Goal: Task Accomplishment & Management: Manage account settings

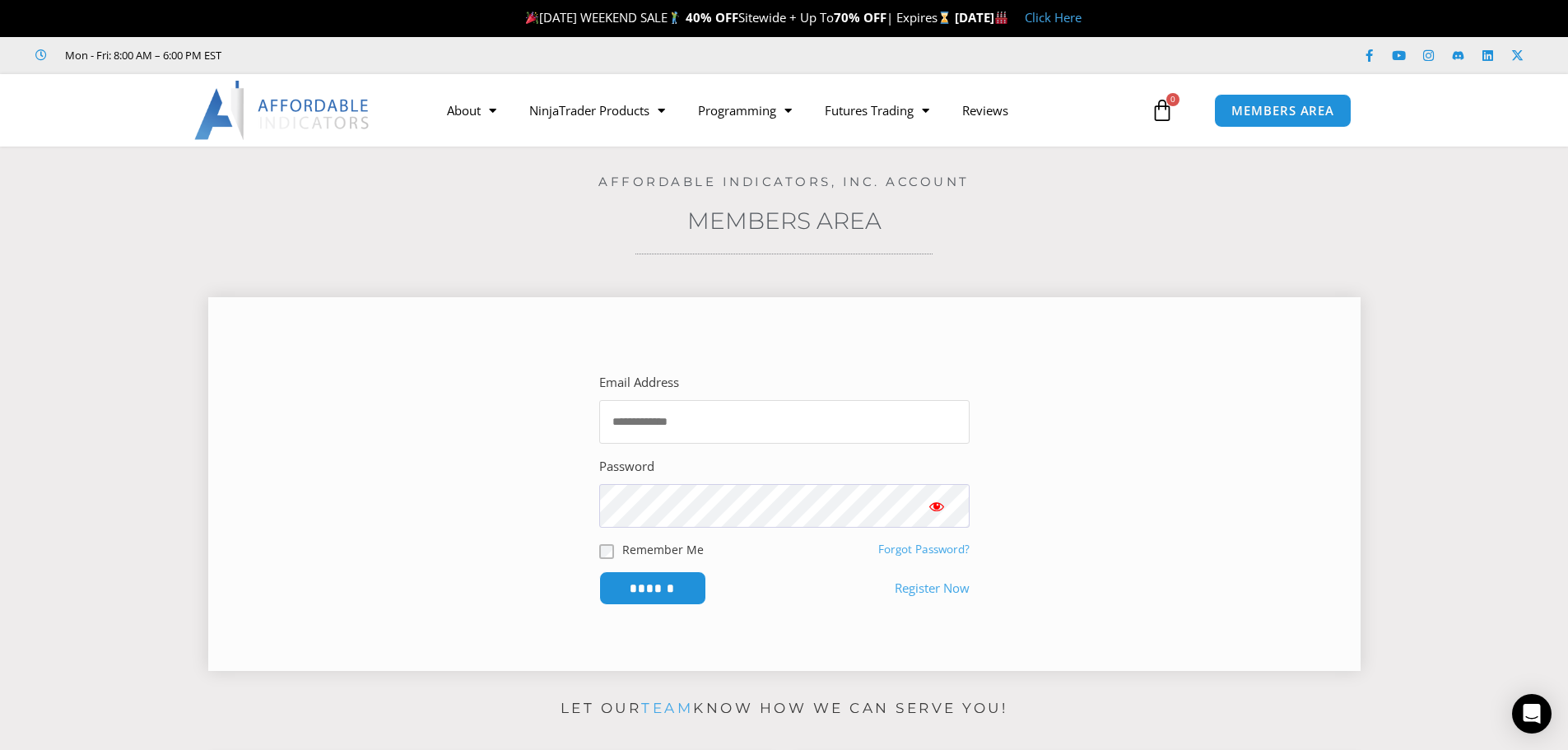
click at [669, 408] on input "Email Address" at bounding box center [784, 422] width 371 height 44
click at [620, 423] on input "Email Address" at bounding box center [784, 422] width 371 height 44
type input "**********"
click at [943, 506] on span "Show password" at bounding box center [937, 506] width 17 height 17
click at [939, 505] on span "Show password" at bounding box center [937, 506] width 17 height 17
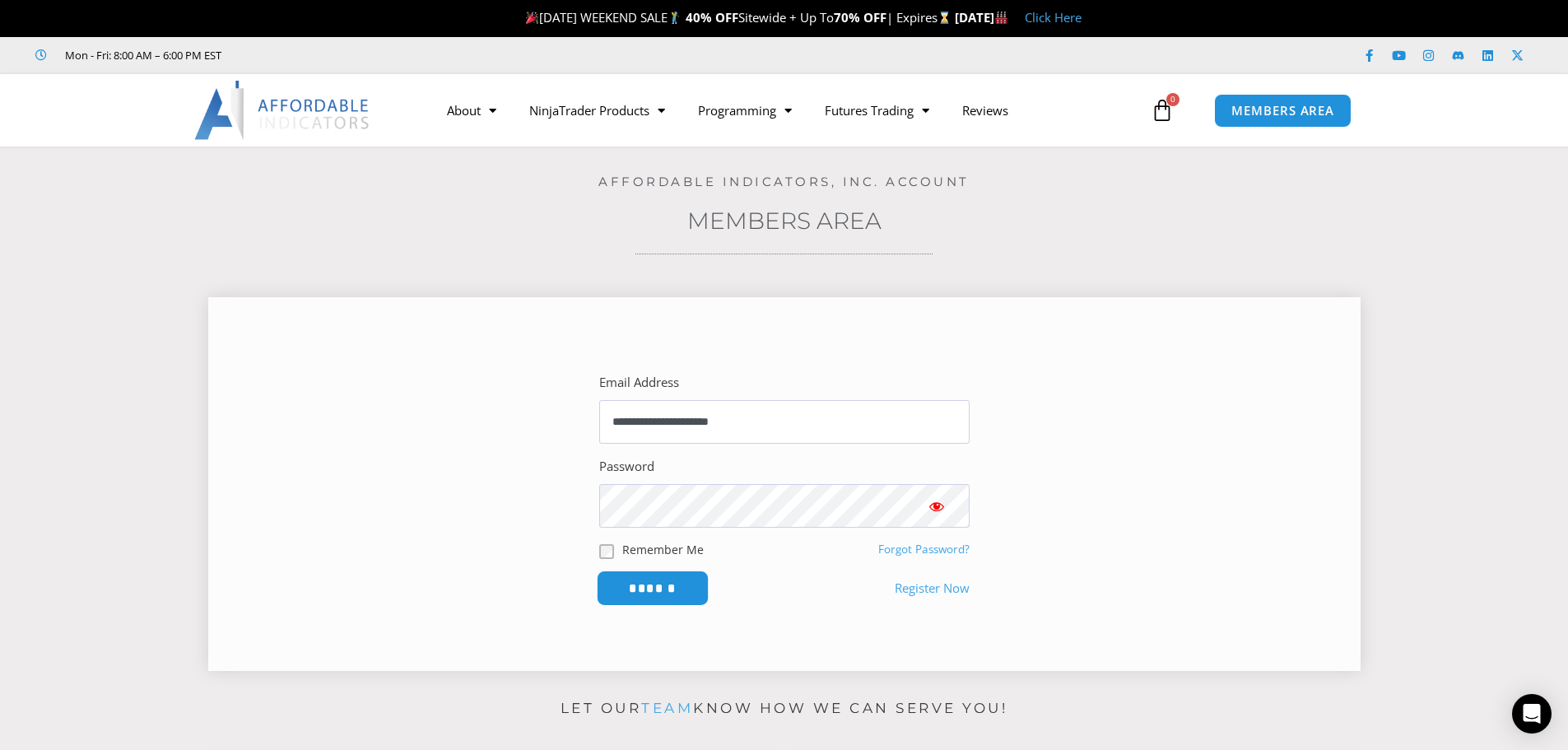
click at [659, 585] on input "******" at bounding box center [652, 588] width 113 height 35
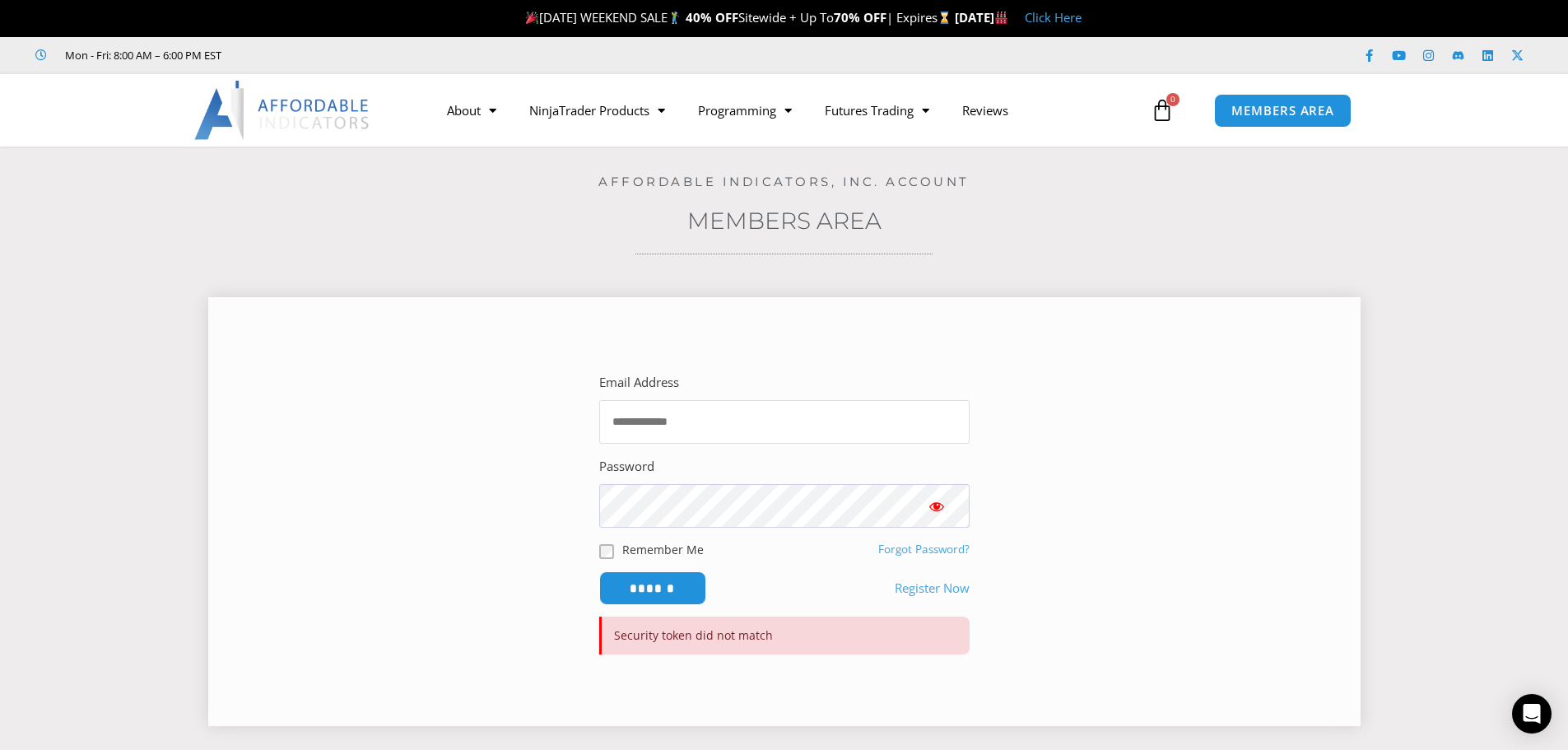
click at [691, 423] on input "Email Address" at bounding box center [784, 422] width 371 height 44
type input "**********"
click at [926, 507] on button "Show password" at bounding box center [937, 506] width 66 height 44
click at [659, 574] on input "******" at bounding box center [652, 588] width 113 height 35
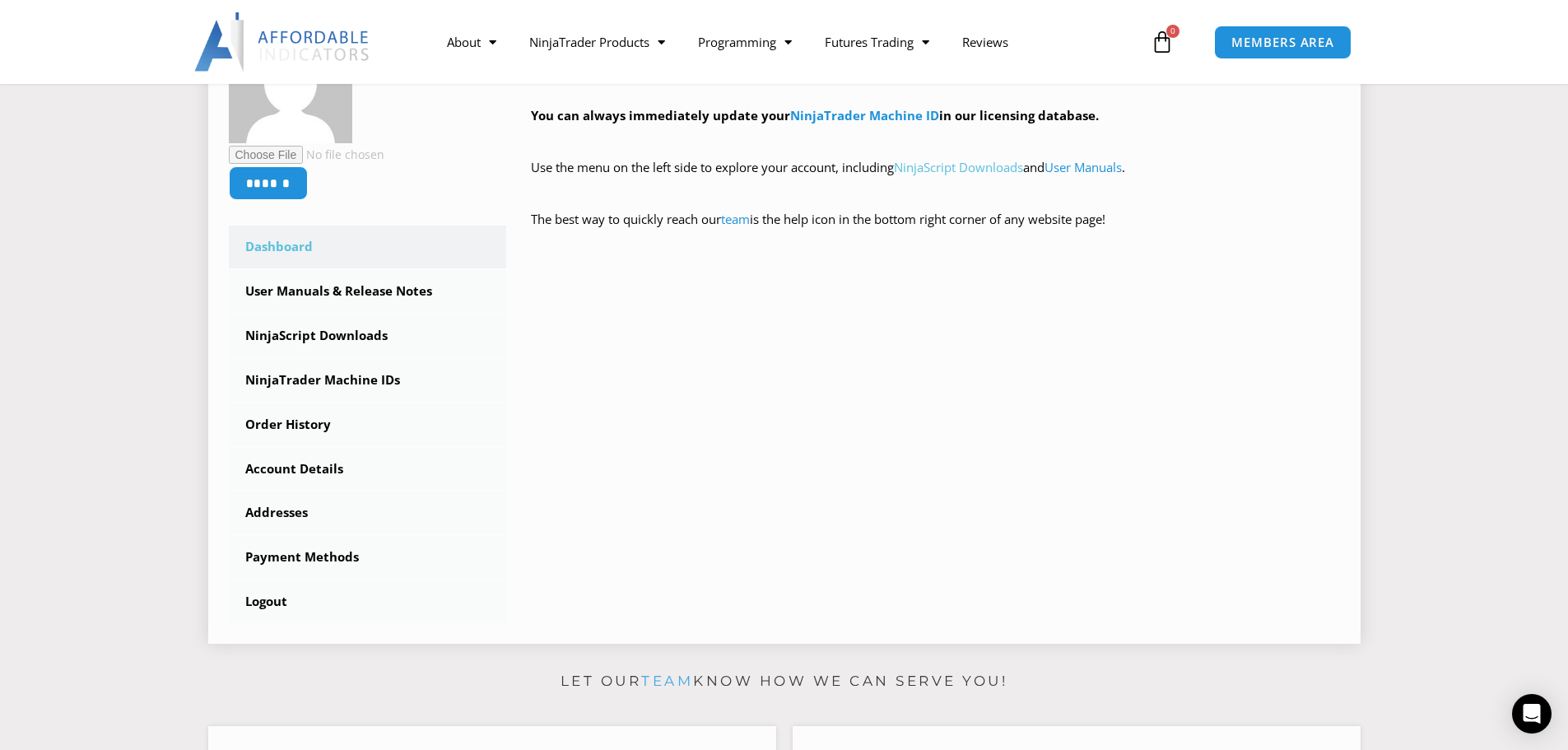
scroll to position [329, 0]
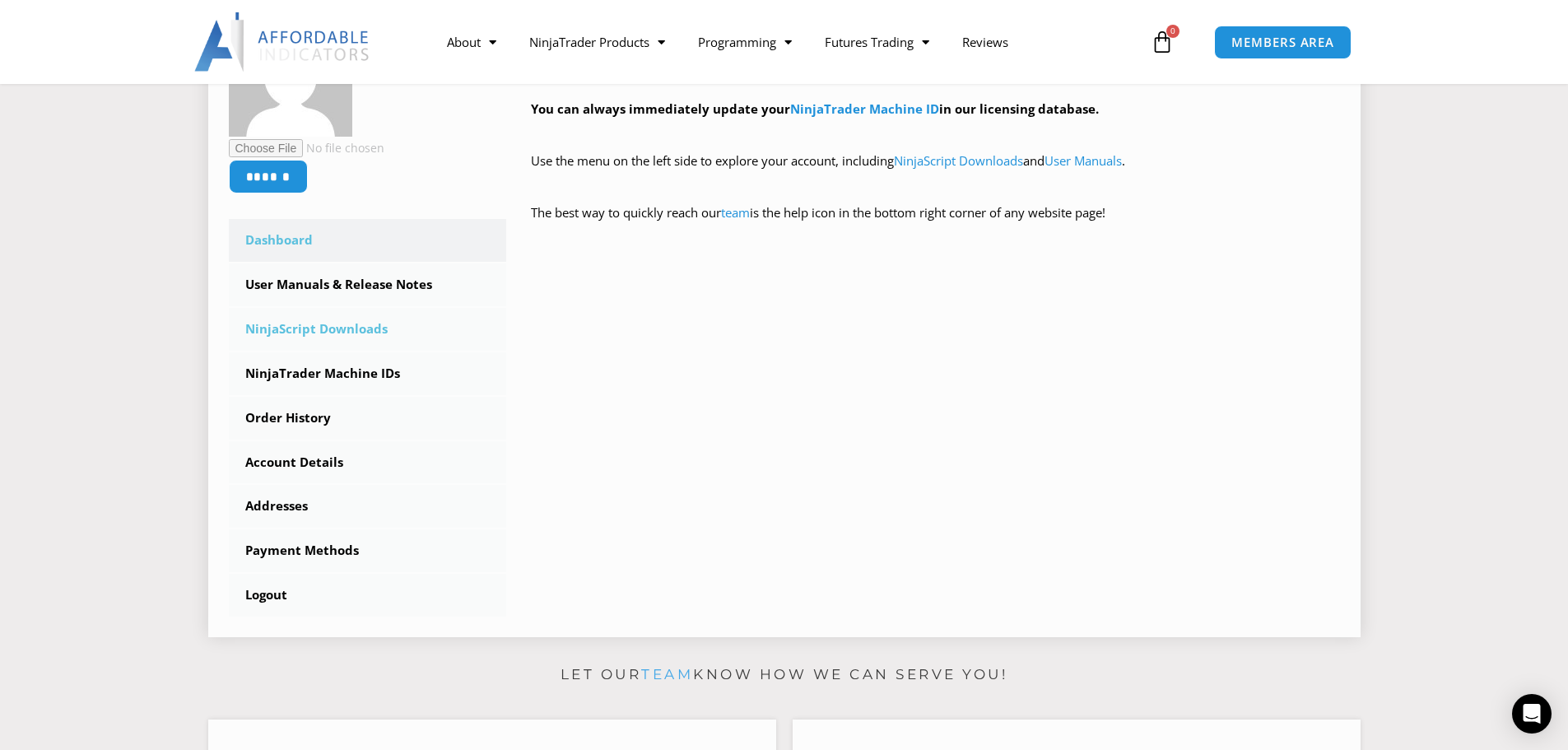
click at [340, 331] on link "NinjaScript Downloads" at bounding box center [368, 329] width 278 height 43
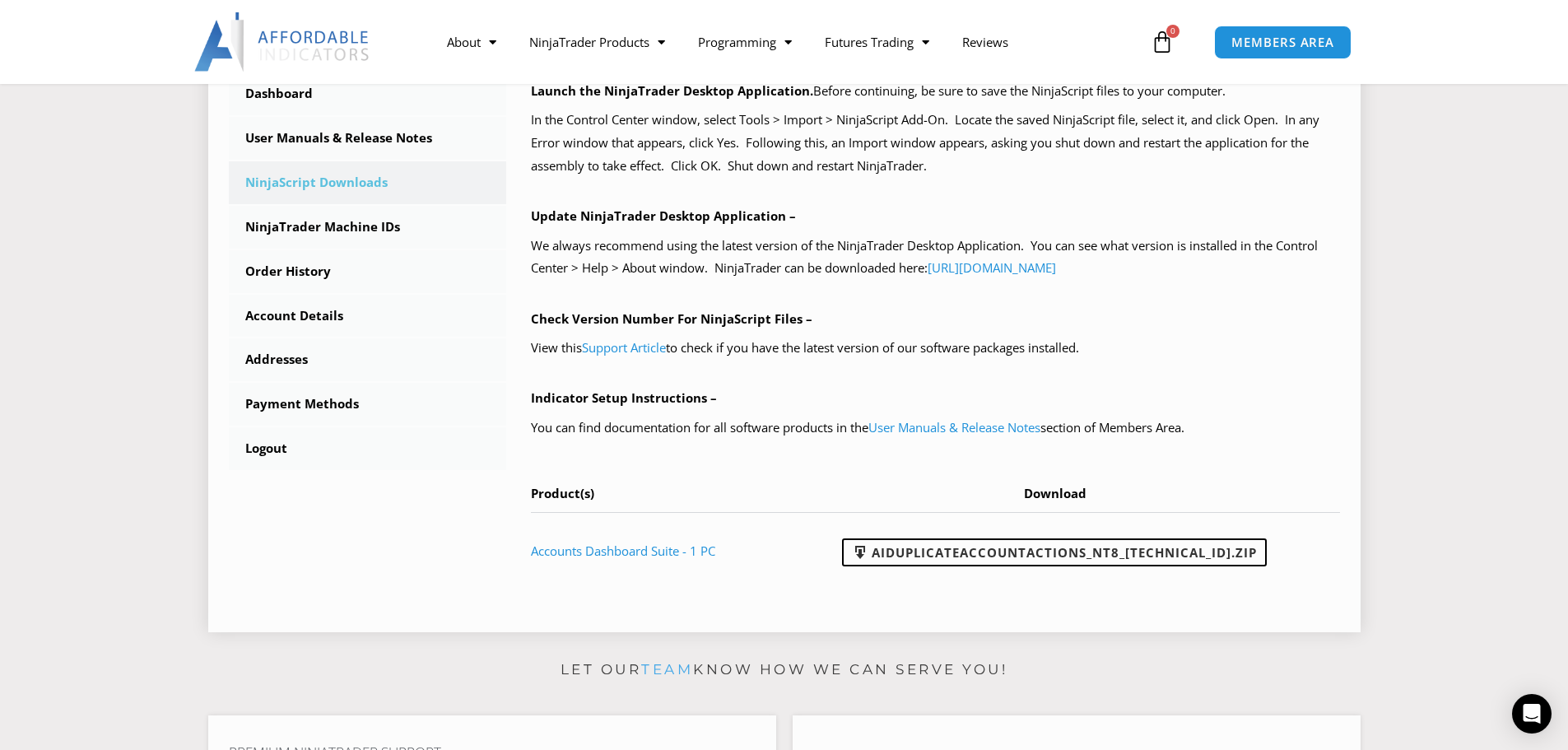
scroll to position [494, 0]
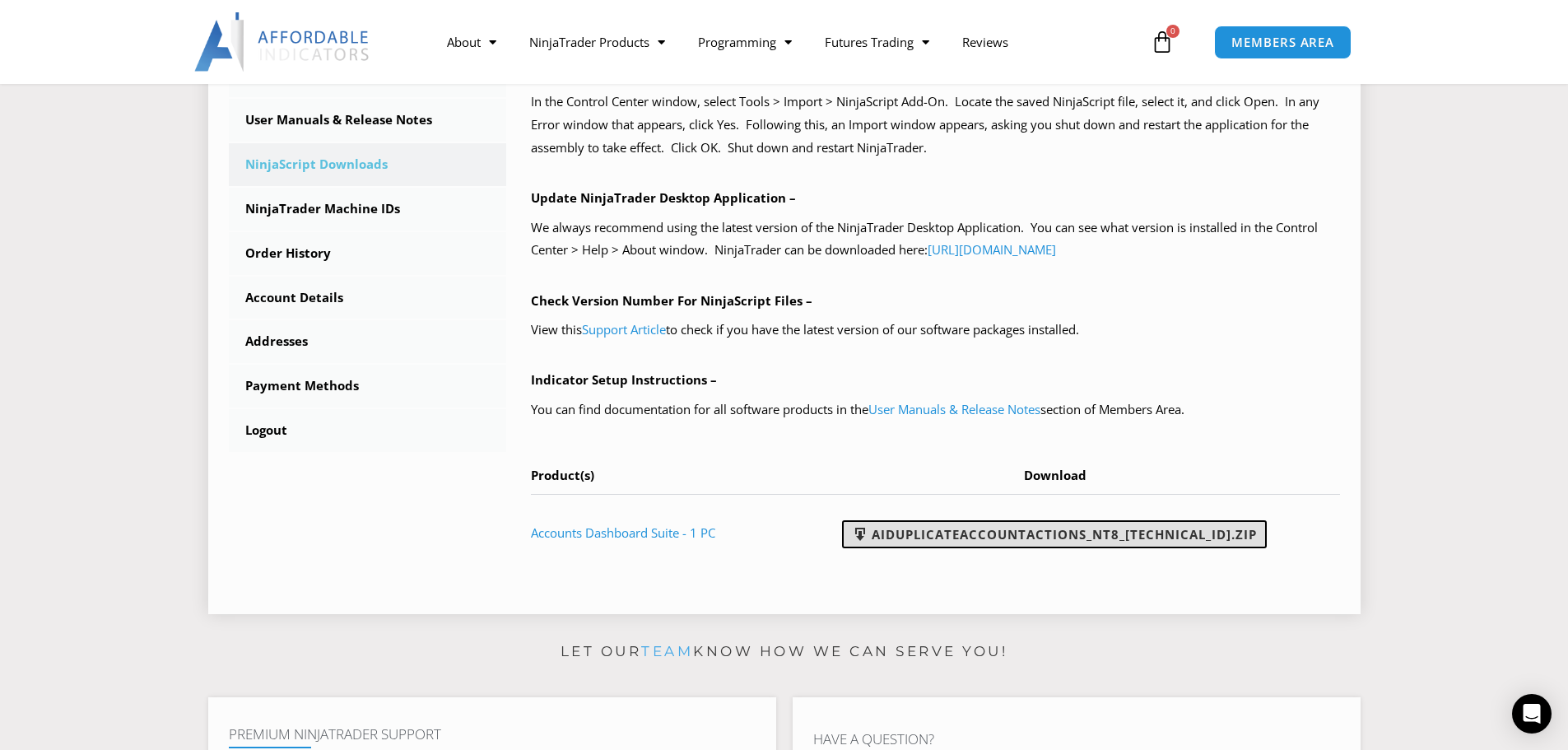
click at [869, 533] on span at bounding box center [860, 534] width 17 height 17
click at [359, 115] on link "User Manuals & Release Notes" at bounding box center [368, 120] width 278 height 43
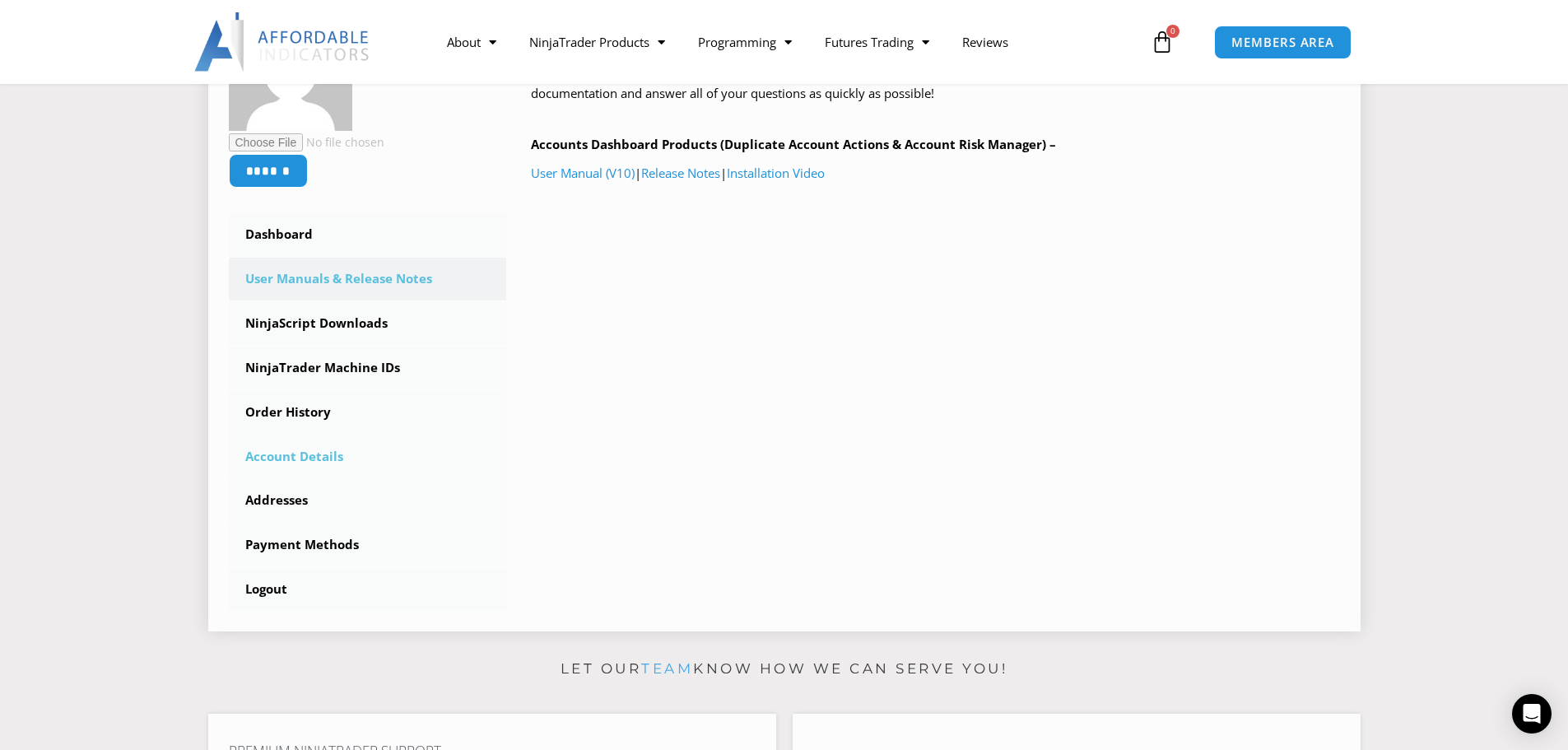
scroll to position [329, 0]
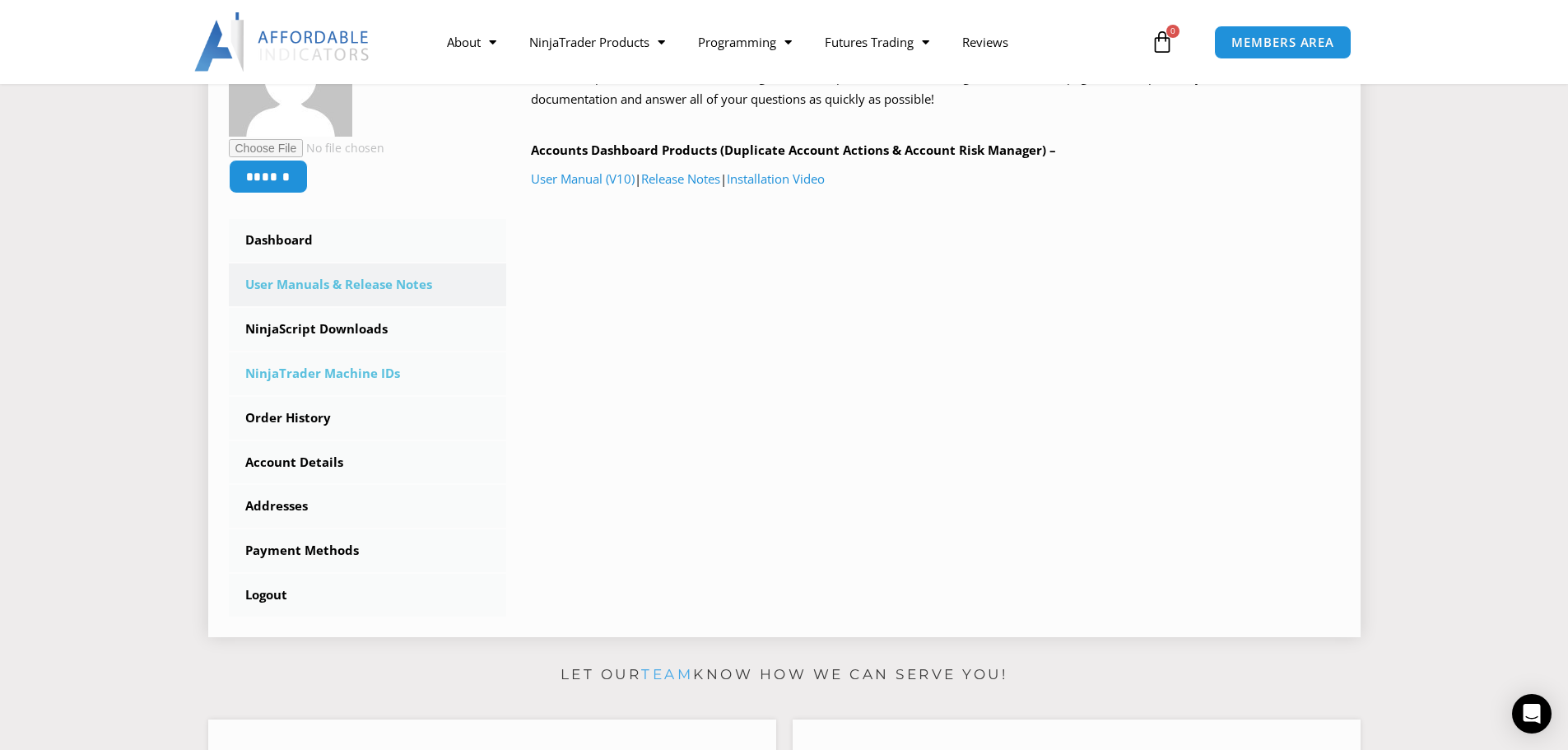
click at [338, 371] on link "NinjaTrader Machine IDs" at bounding box center [368, 373] width 278 height 43
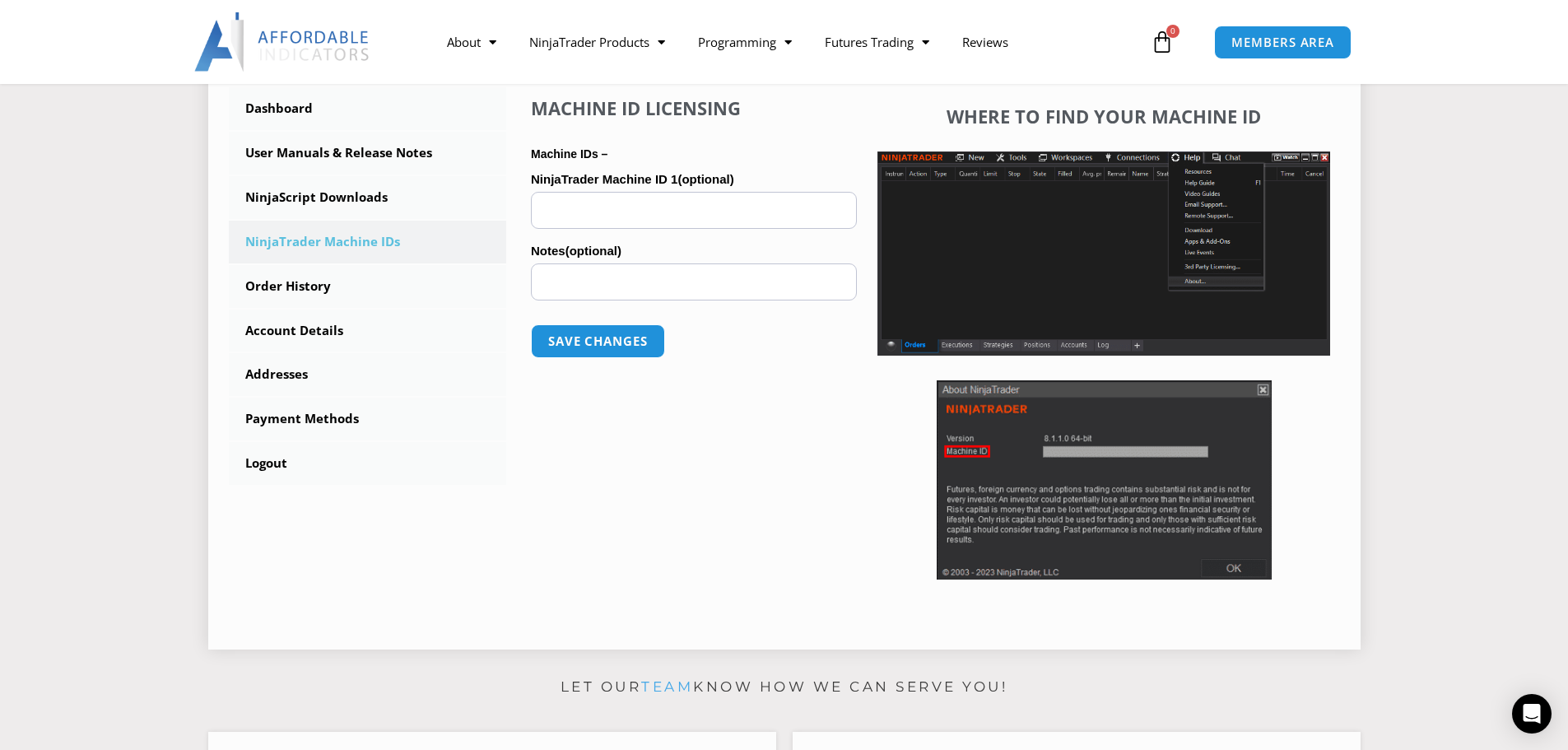
scroll to position [494, 0]
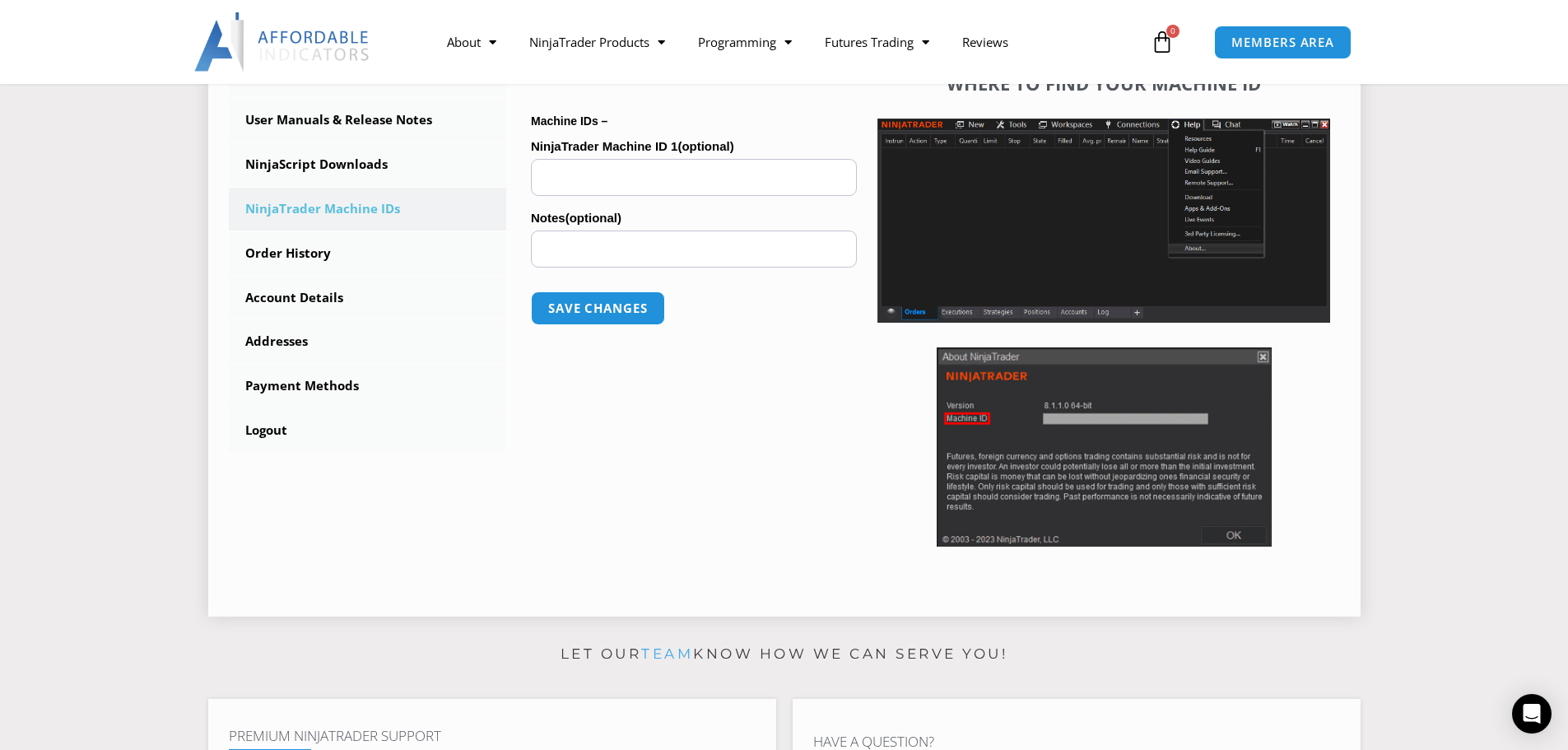
paste input "**********"
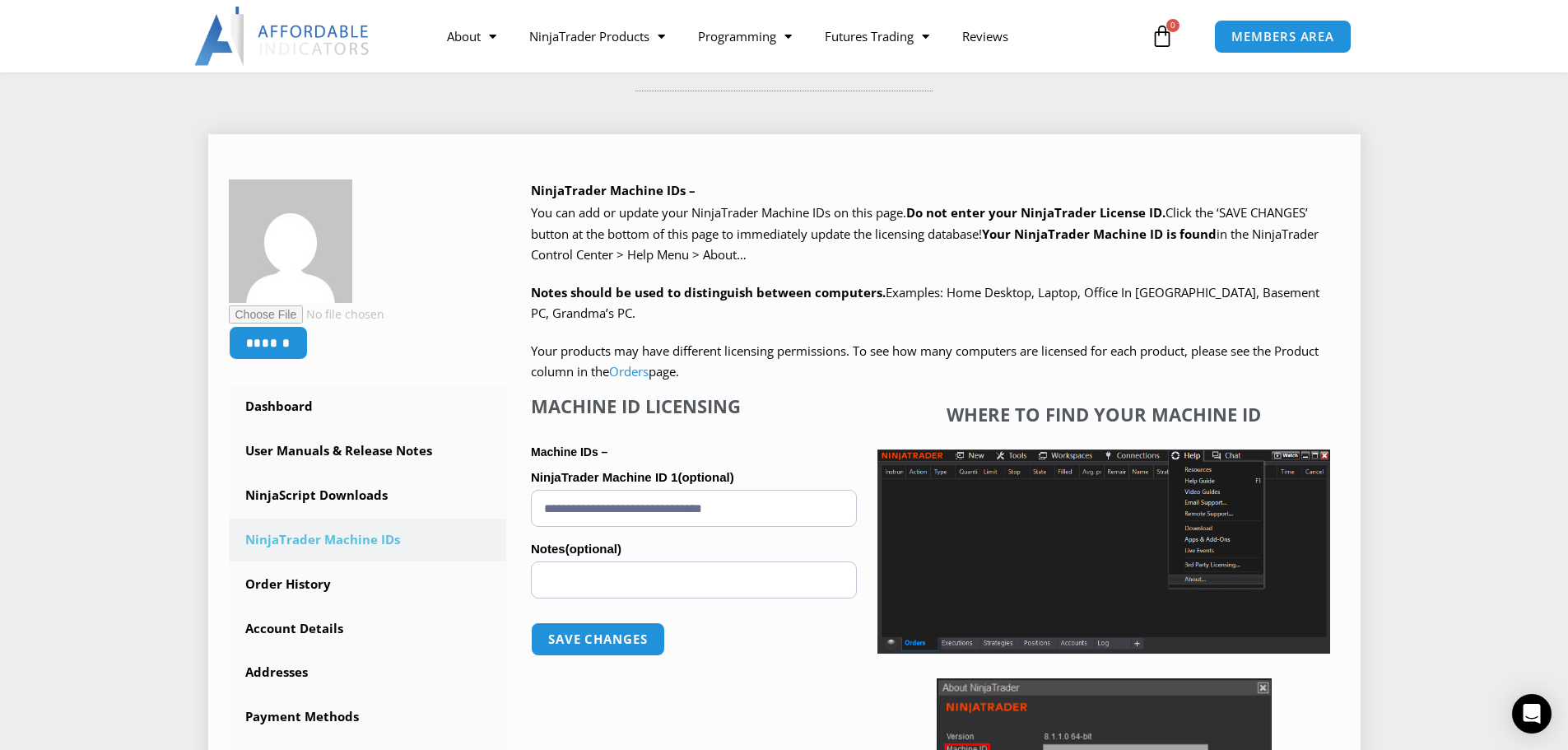
scroll to position [165, 0]
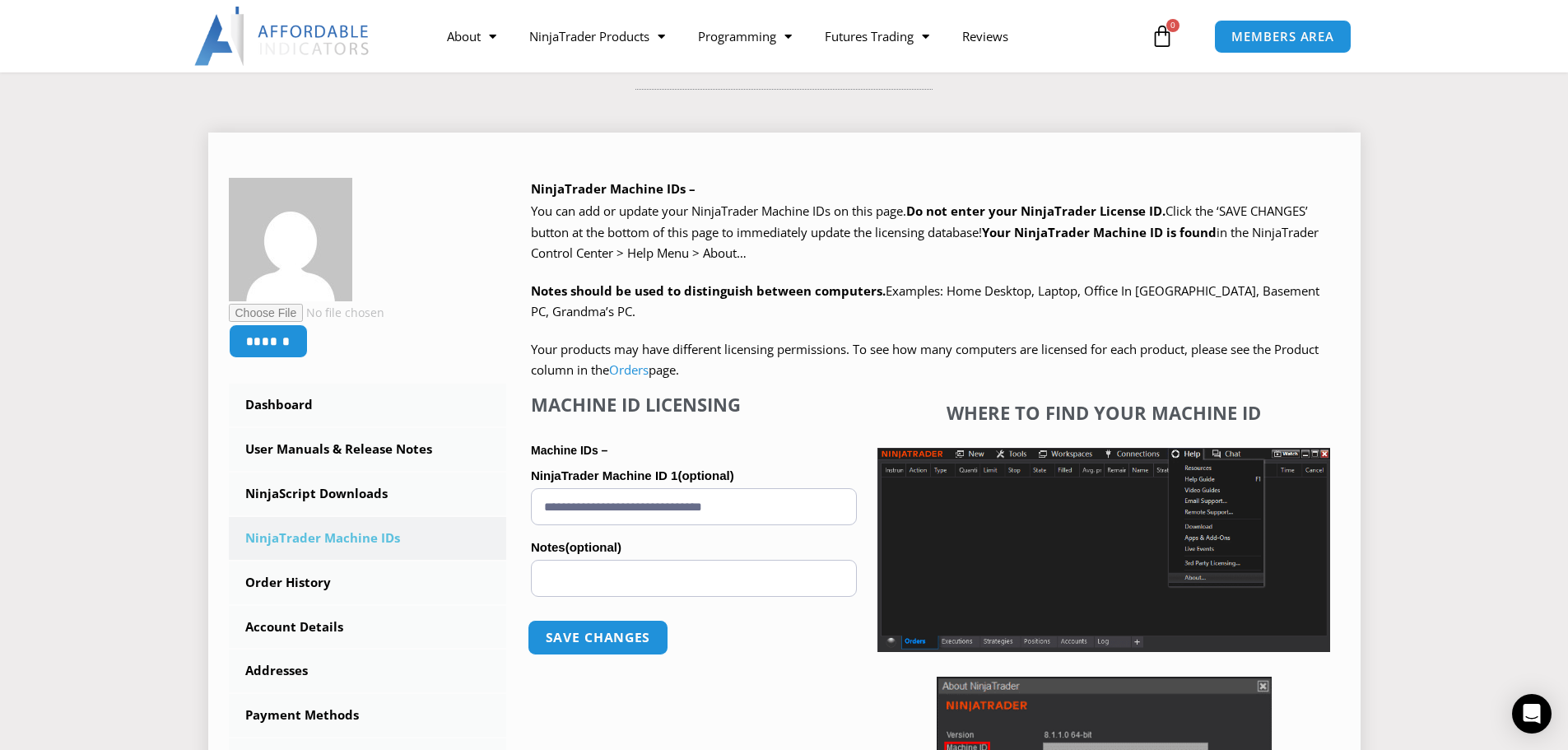
type input "**********"
click at [612, 631] on button "Save changes" at bounding box center [598, 637] width 141 height 35
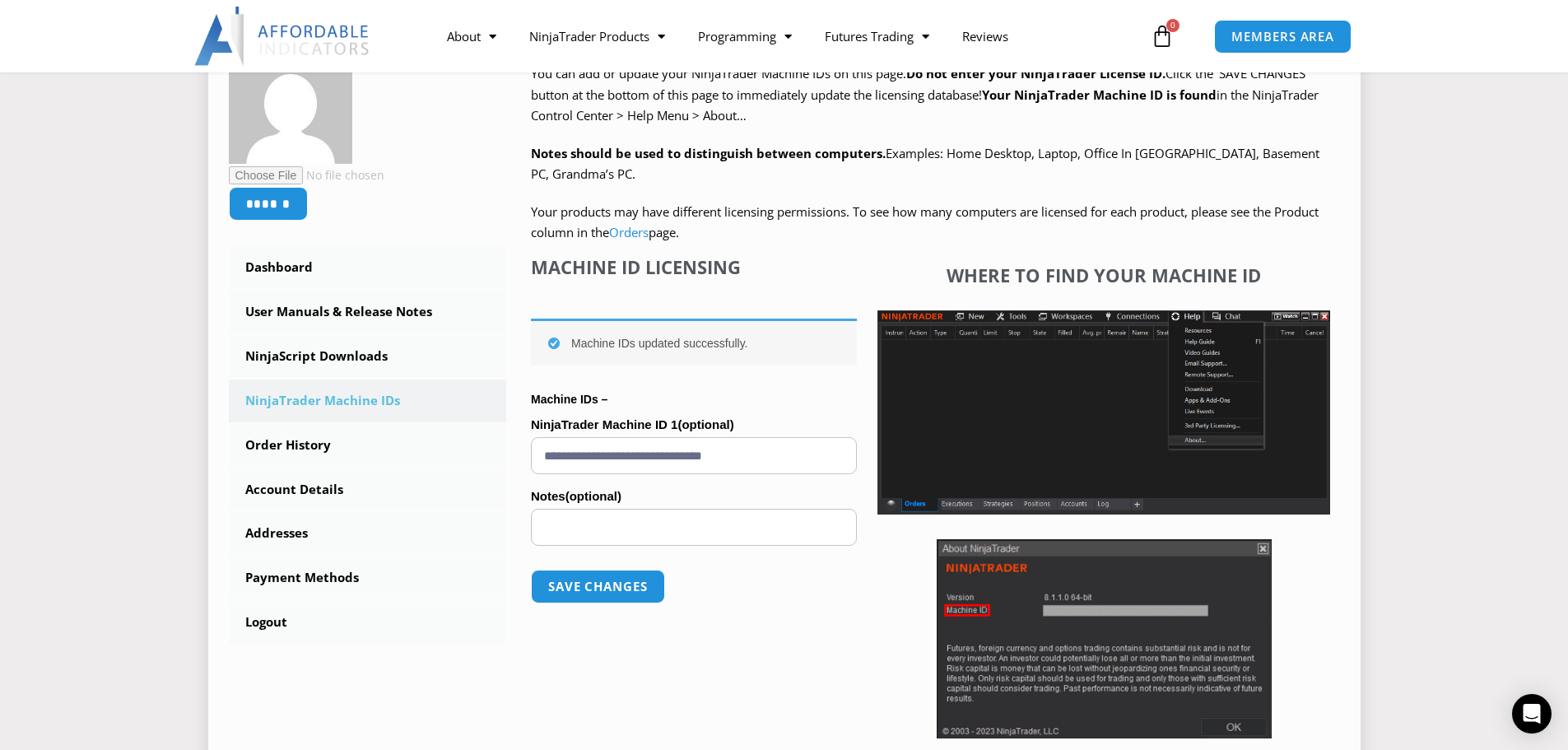
scroll to position [329, 0]
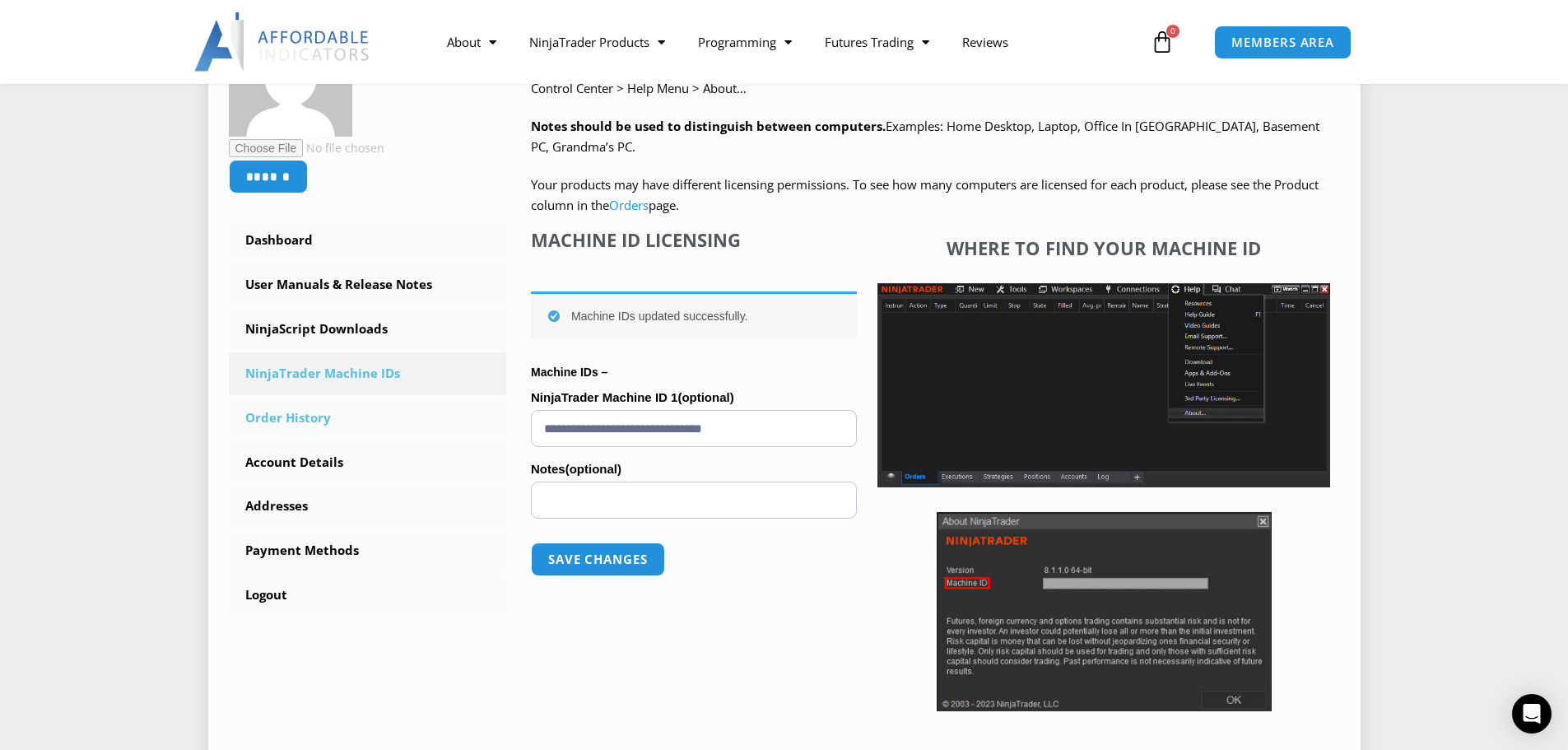
click at [314, 419] on link "Order History" at bounding box center [368, 418] width 278 height 43
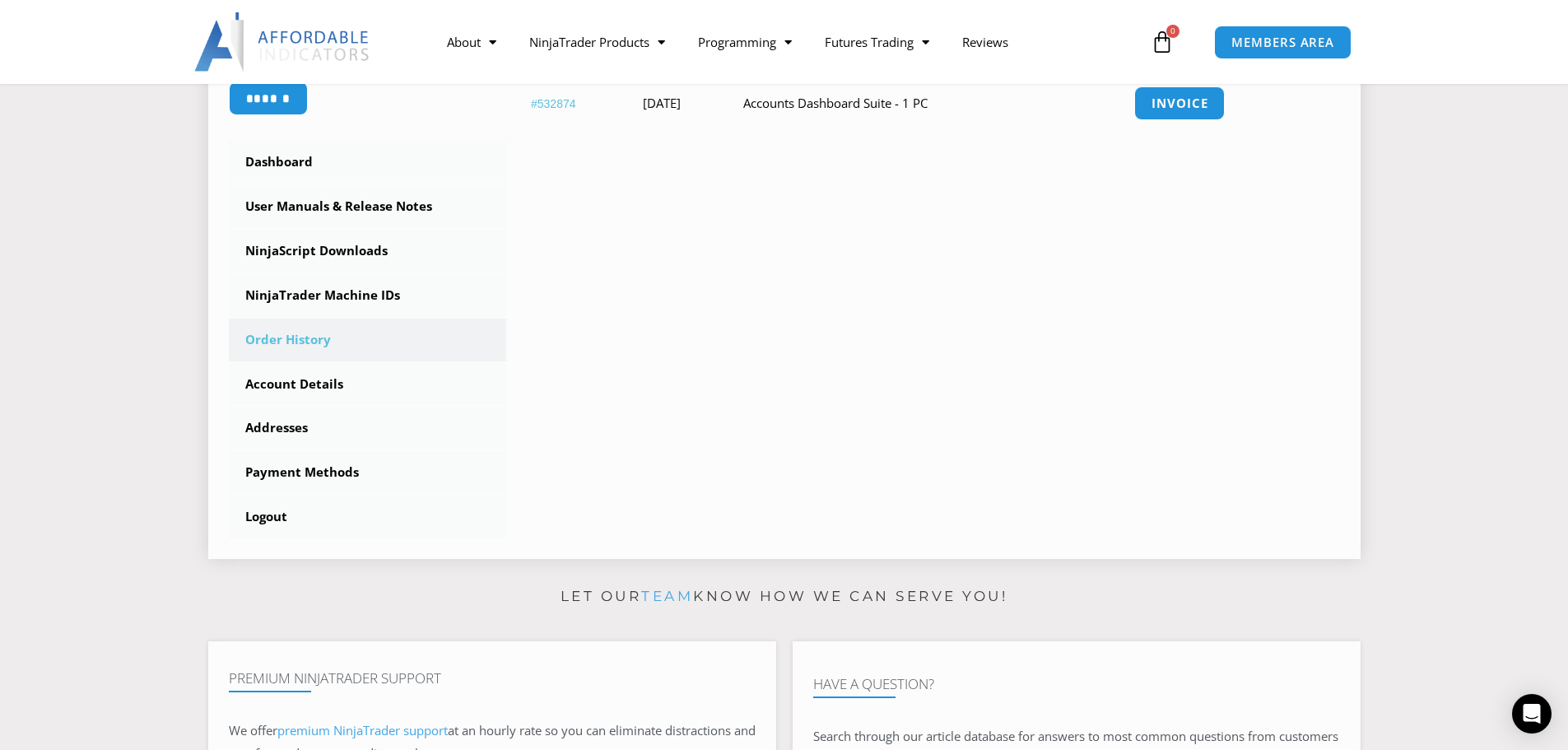
scroll to position [412, 0]
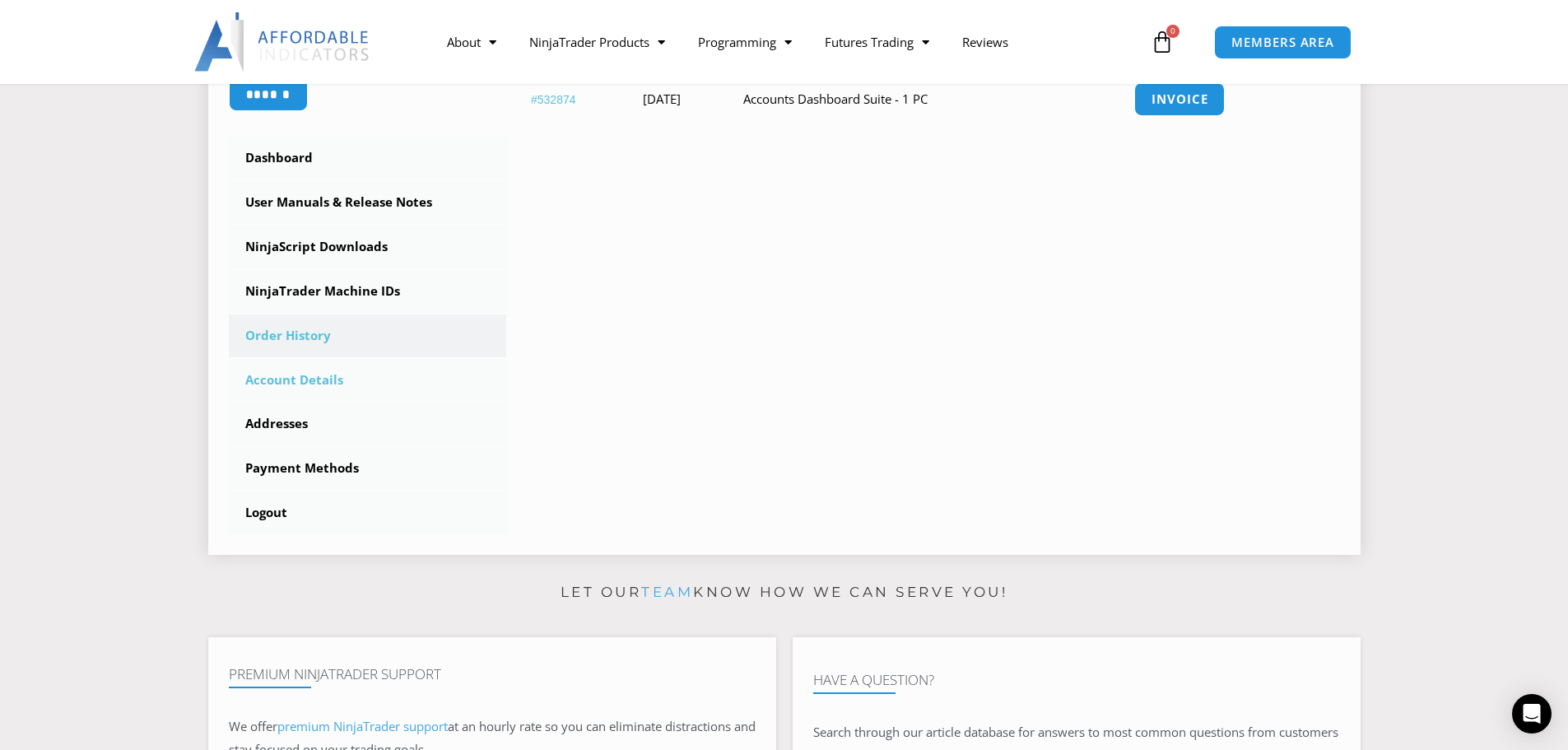
click at [320, 386] on link "Account Details" at bounding box center [368, 380] width 278 height 43
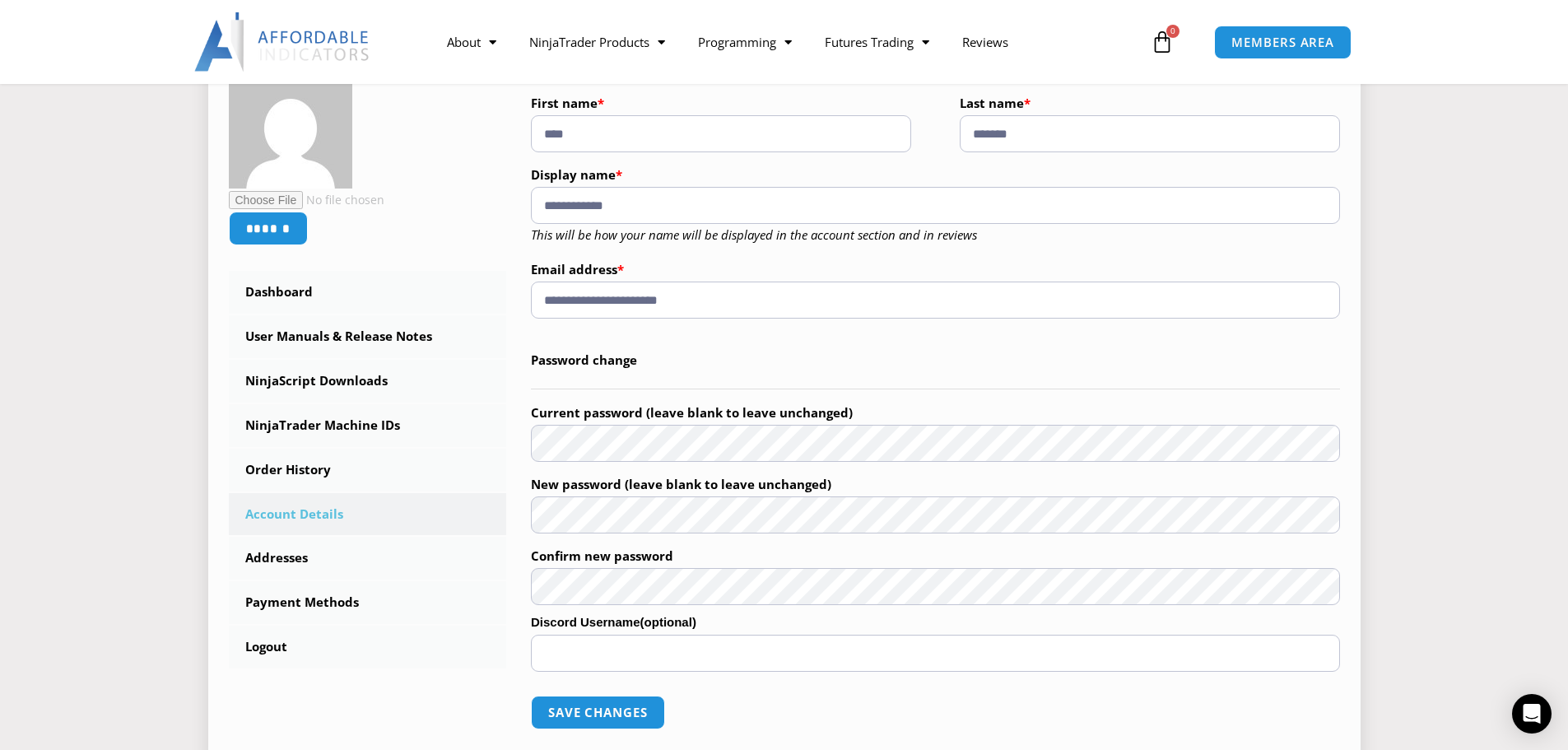
scroll to position [412, 0]
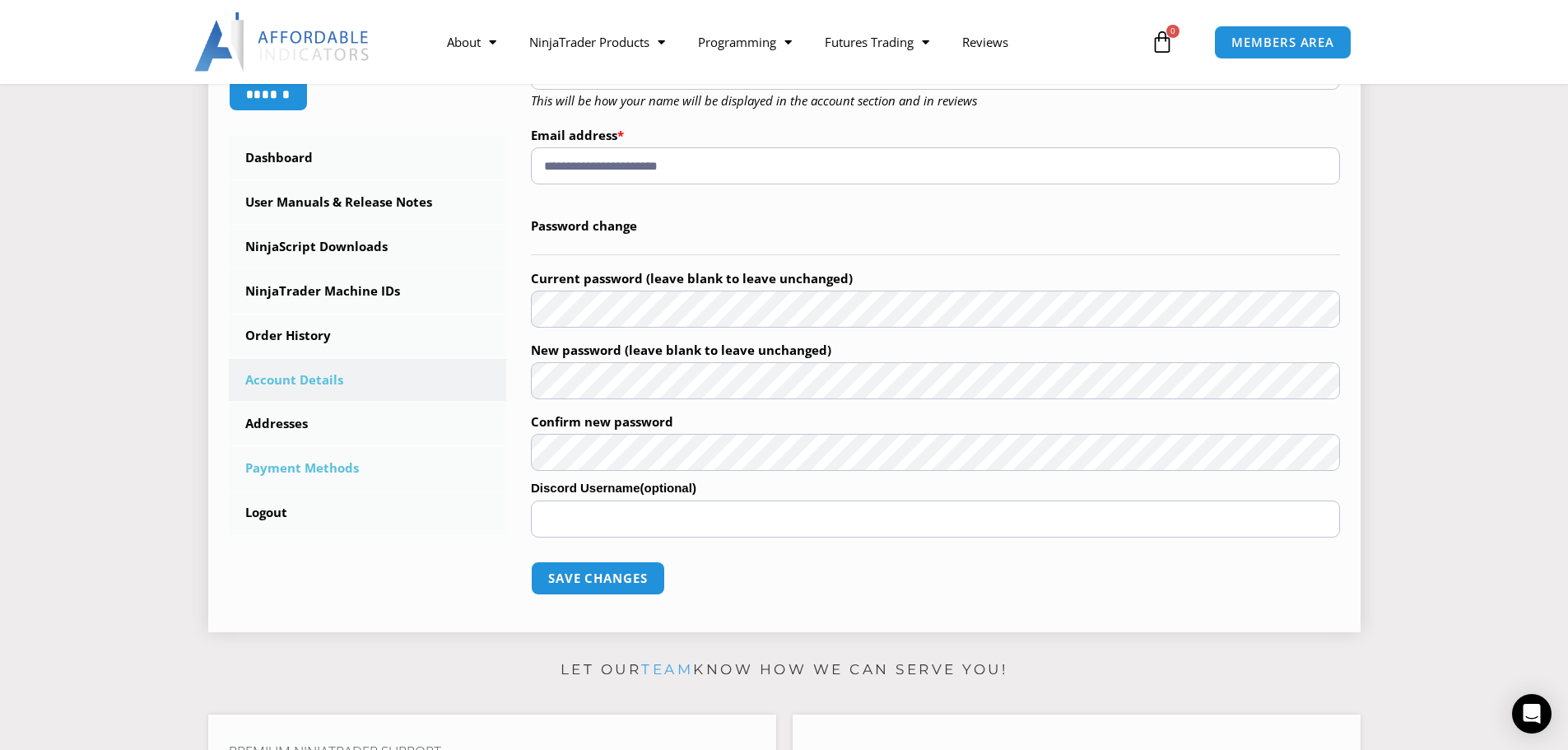
click at [302, 466] on link "Payment Methods" at bounding box center [368, 468] width 278 height 43
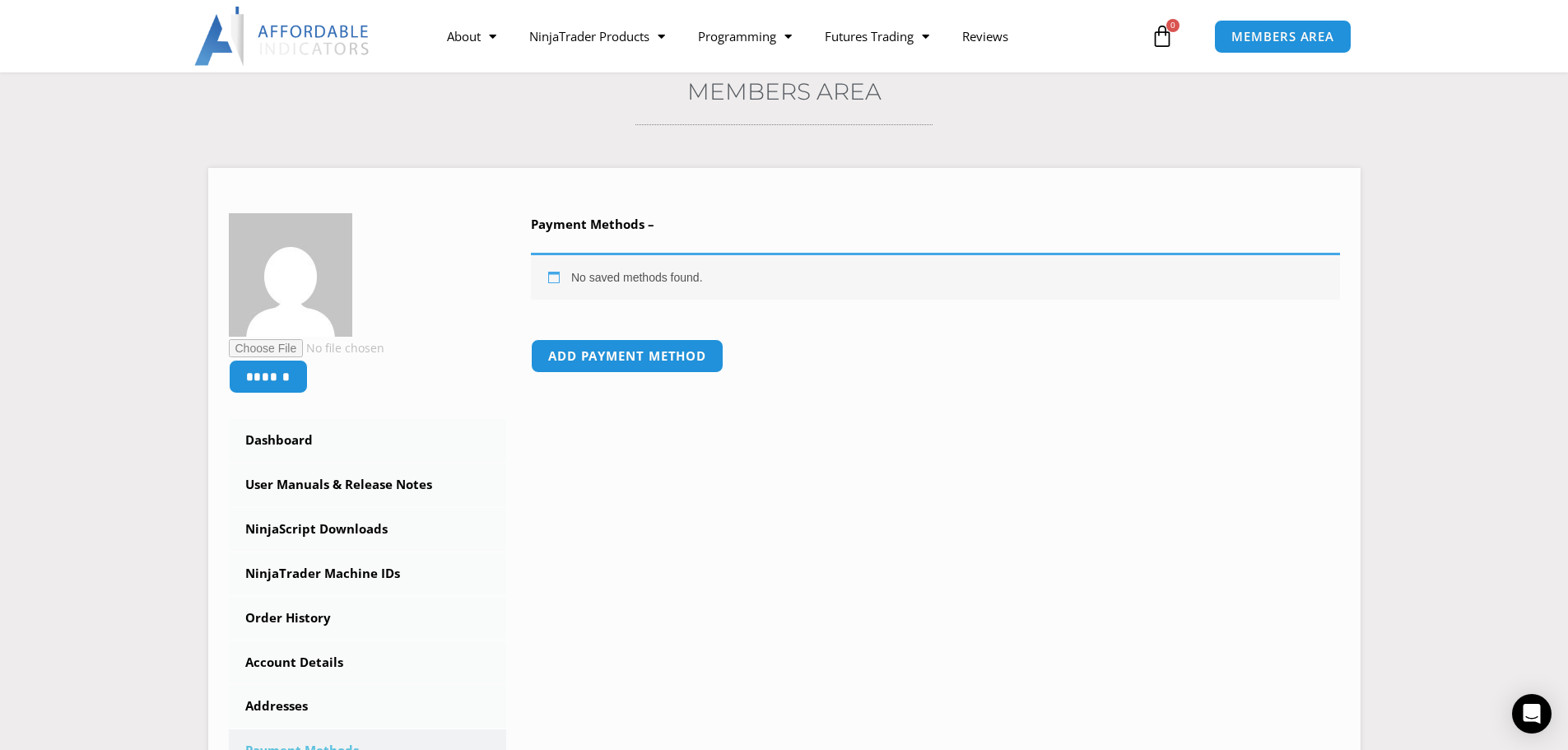
scroll to position [247, 0]
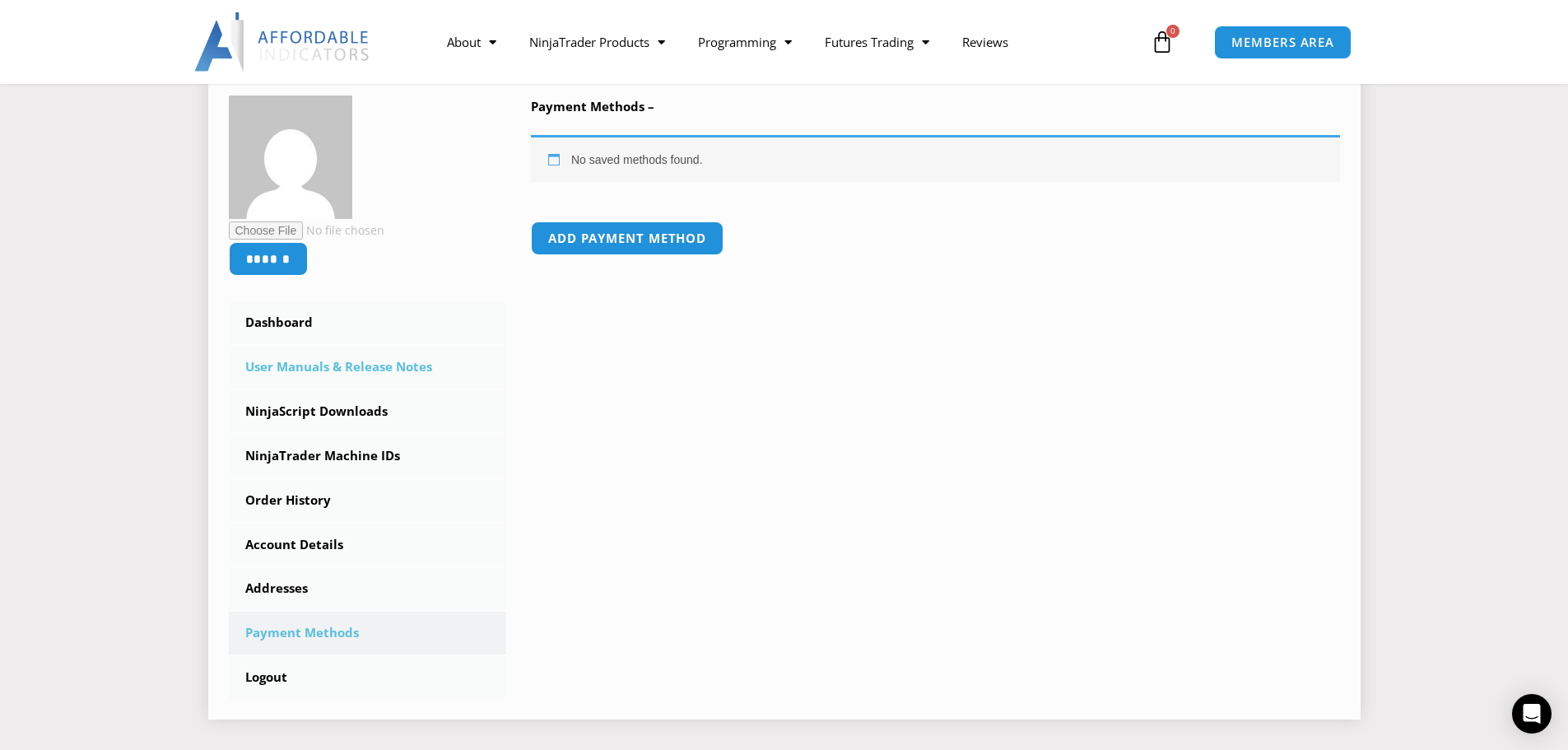
click at [374, 369] on link "User Manuals & Release Notes" at bounding box center [368, 367] width 278 height 43
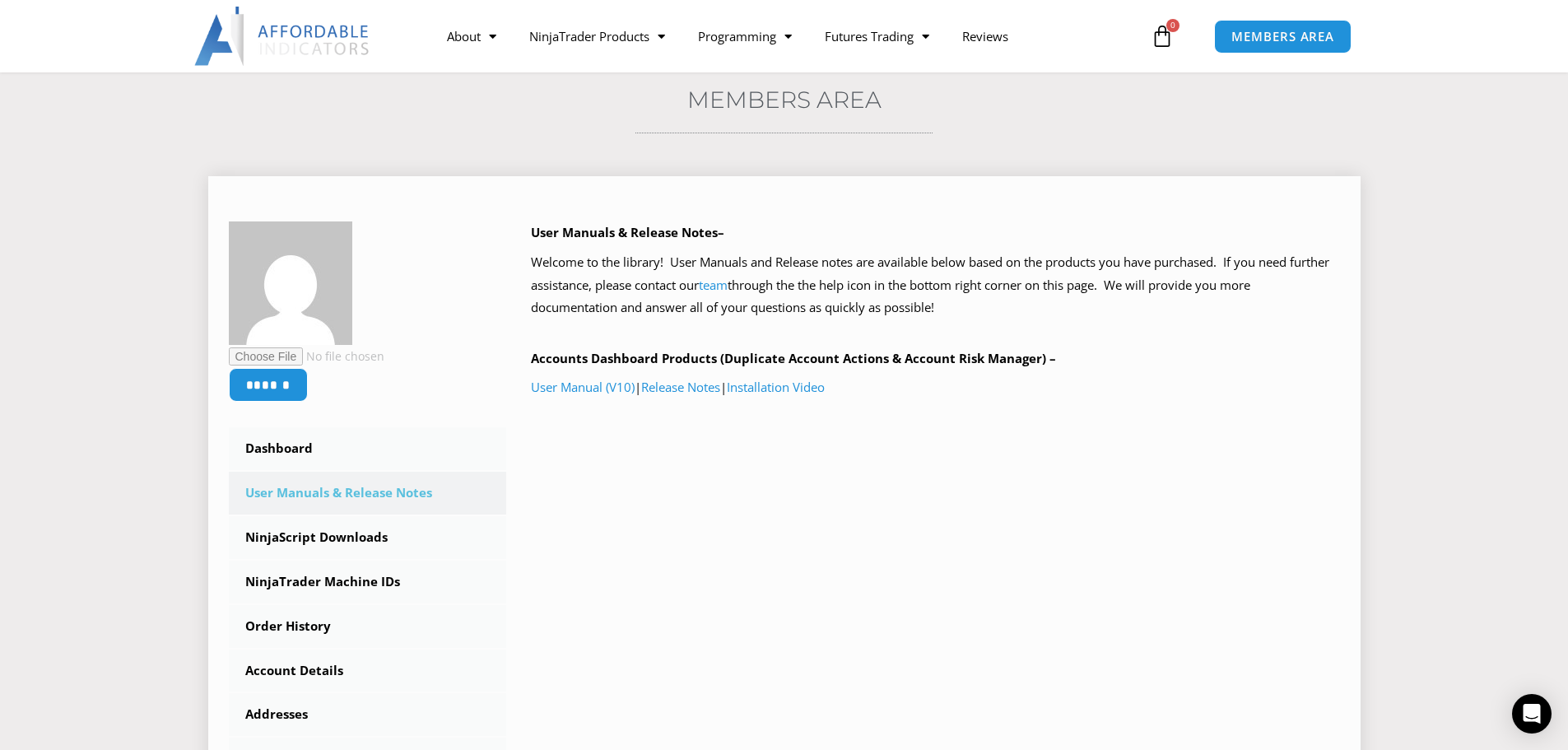
scroll to position [247, 0]
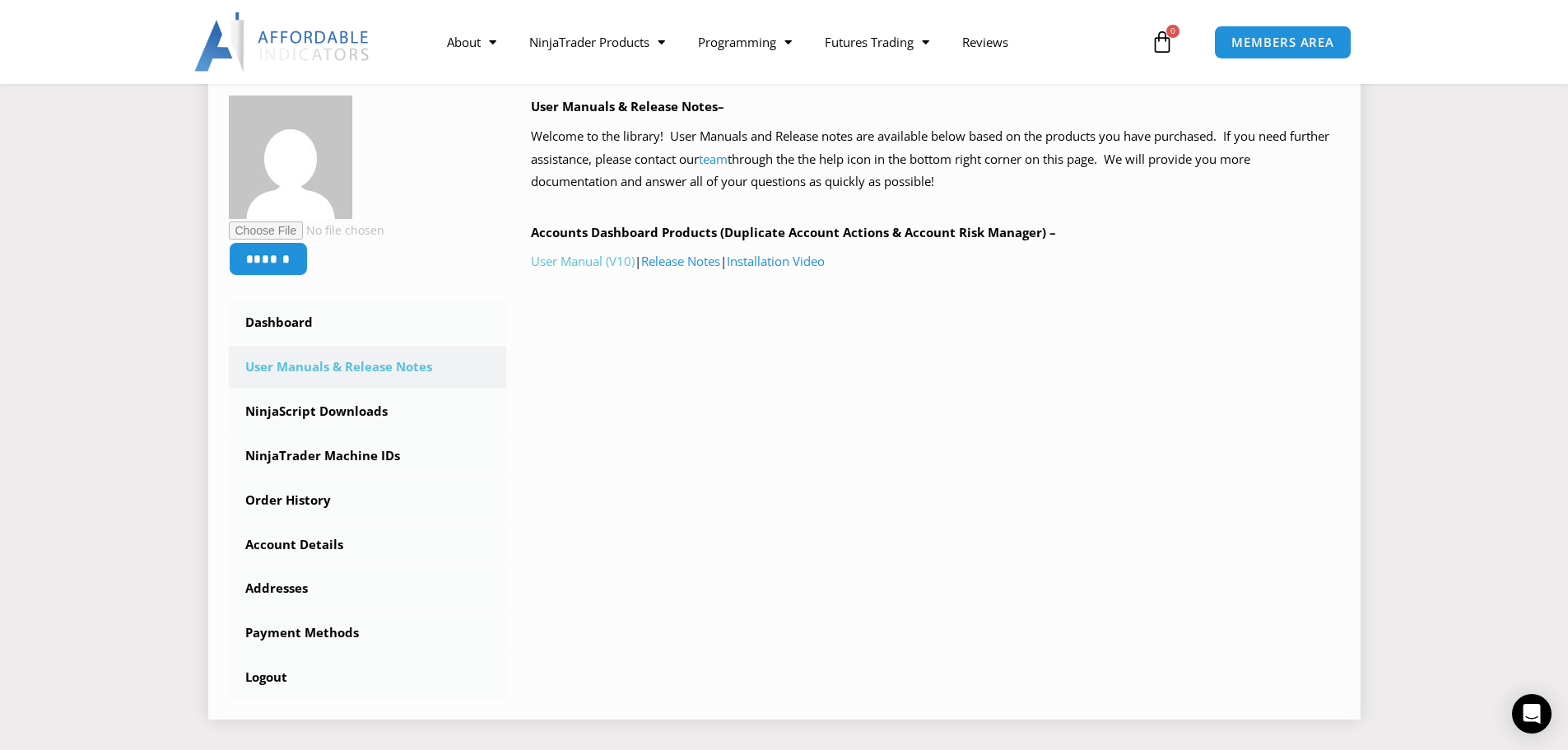
click at [607, 261] on link "User Manual (V10)" at bounding box center [583, 261] width 104 height 17
click at [768, 263] on link "Installation Video" at bounding box center [776, 261] width 98 height 17
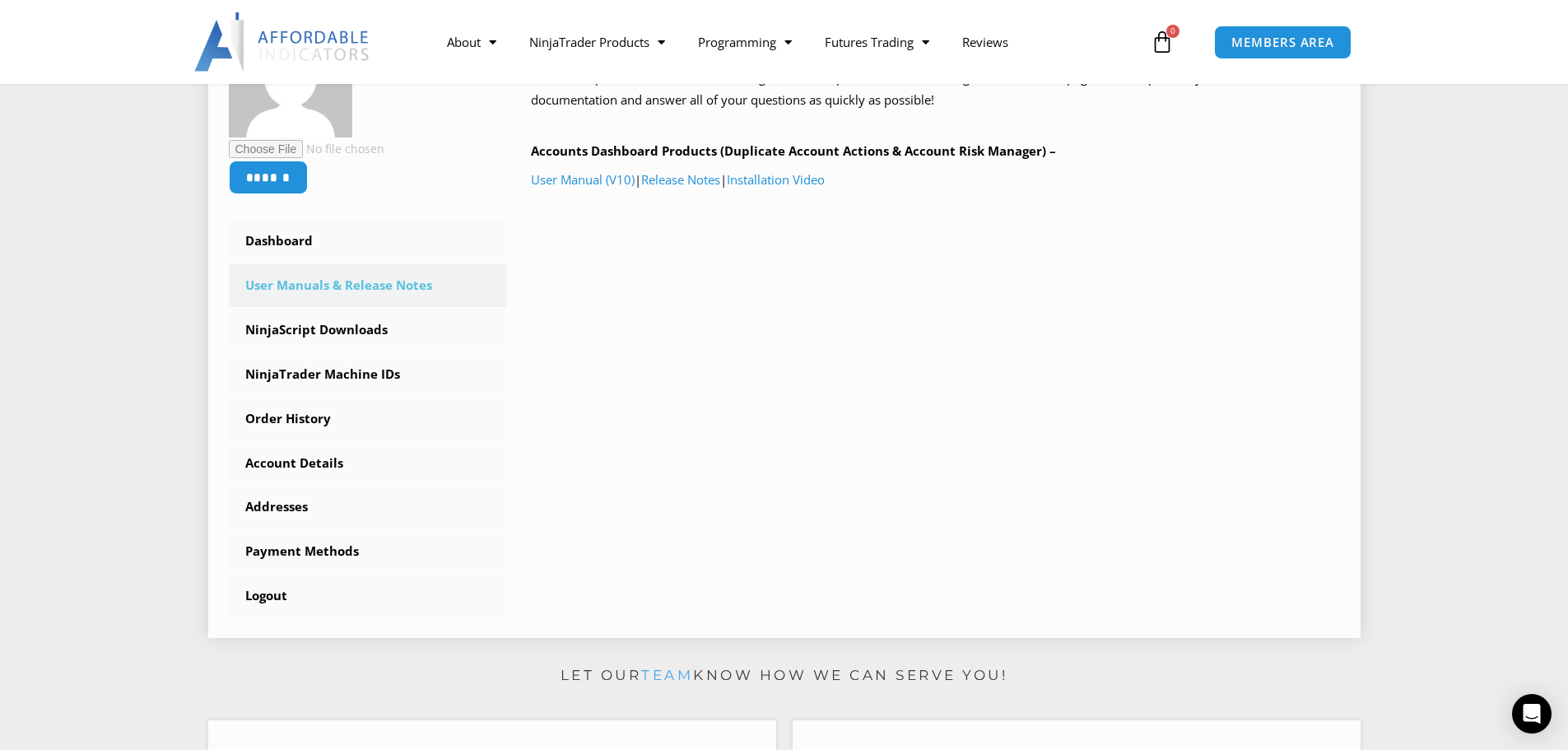
scroll to position [329, 0]
click at [343, 328] on link "NinjaScript Downloads" at bounding box center [368, 329] width 278 height 43
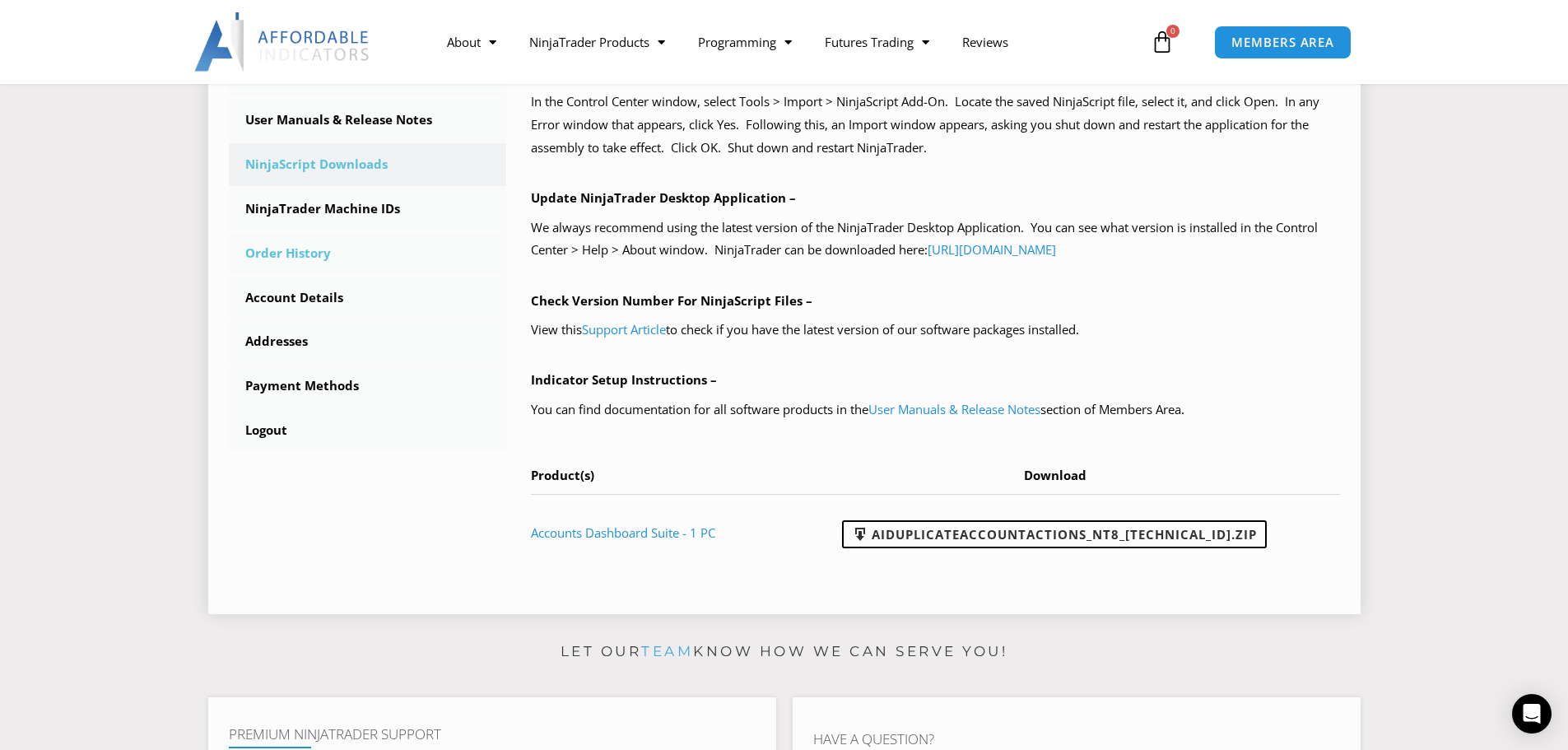
click at [308, 252] on link "Order History" at bounding box center [368, 254] width 278 height 43
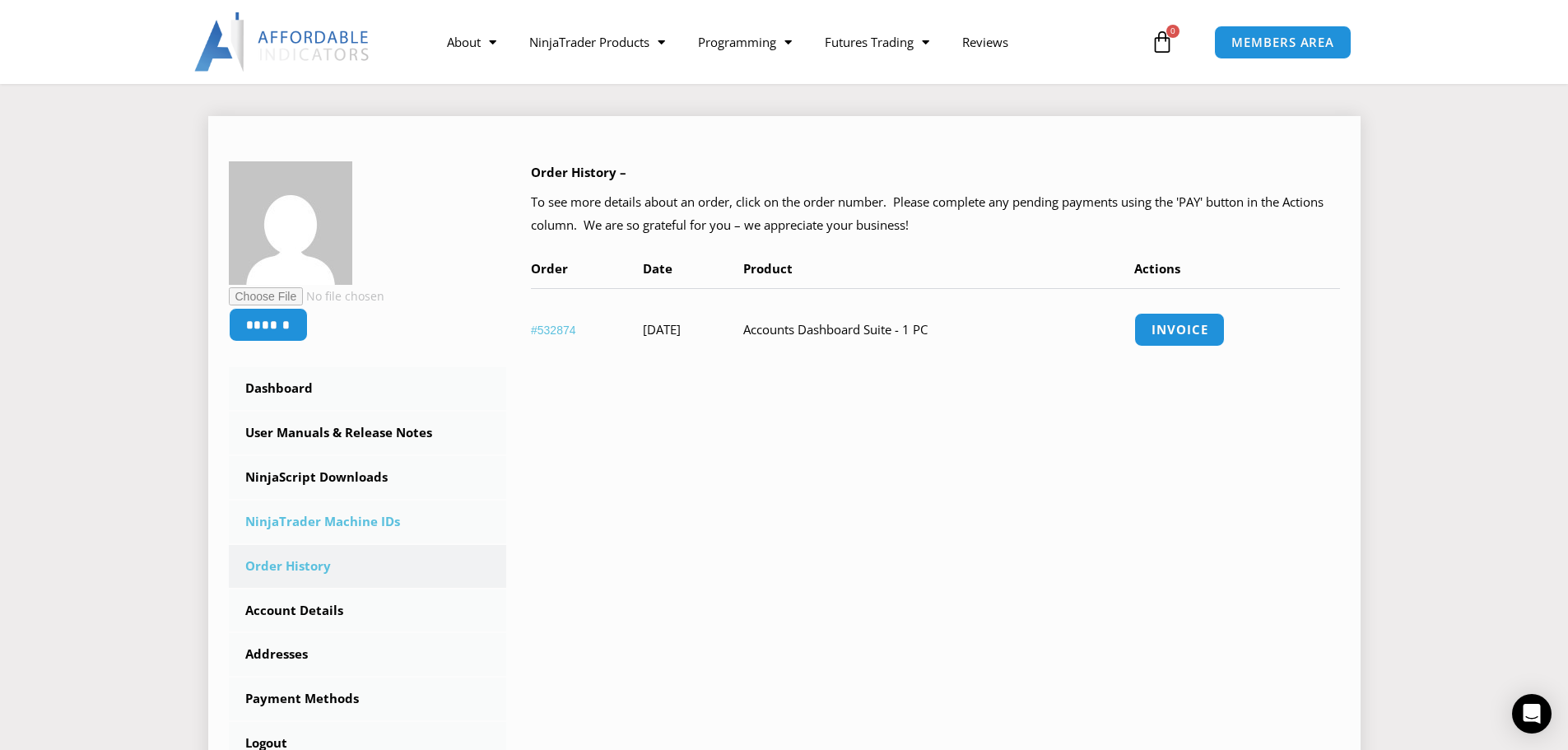
scroll to position [247, 0]
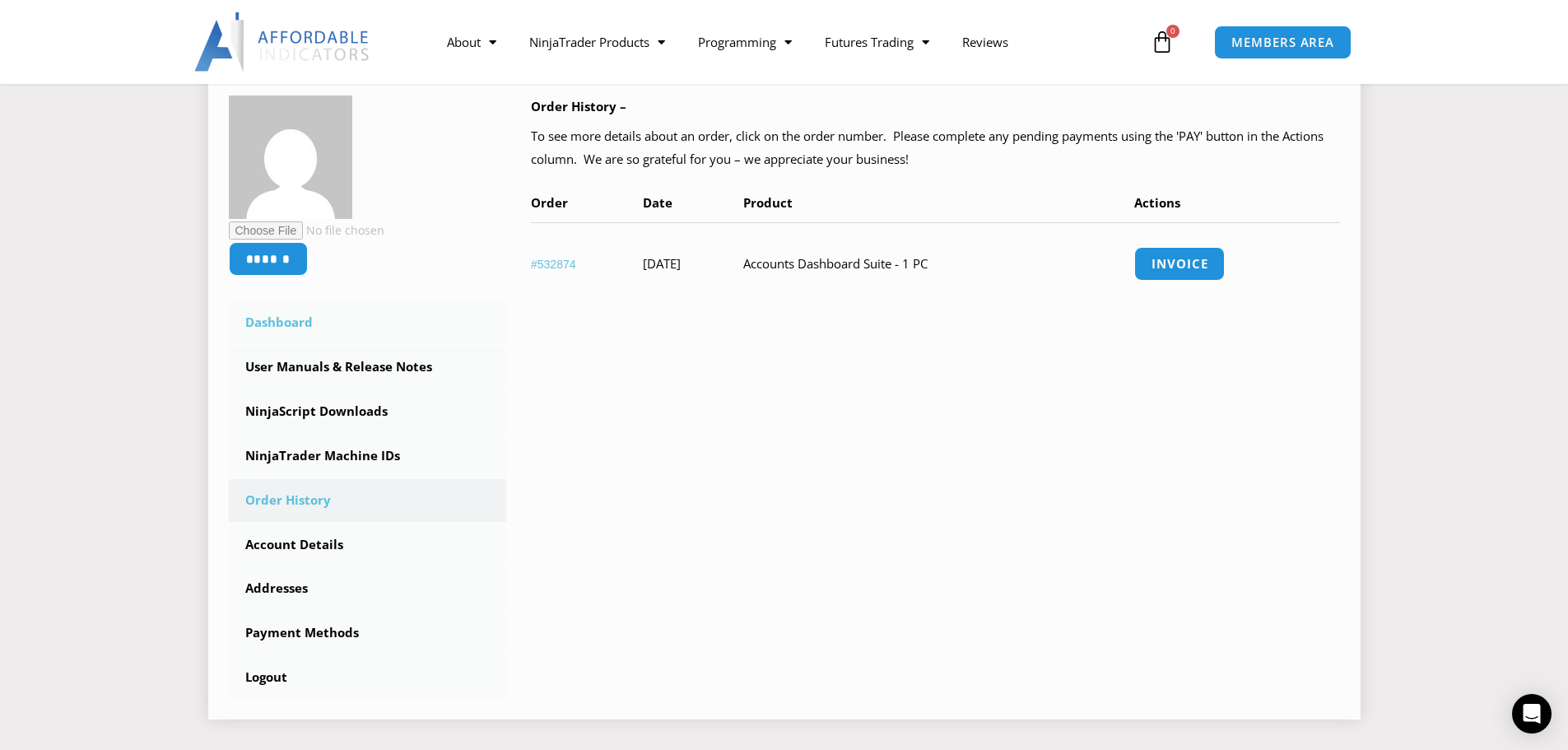
click at [274, 326] on link "Dashboard" at bounding box center [368, 322] width 278 height 43
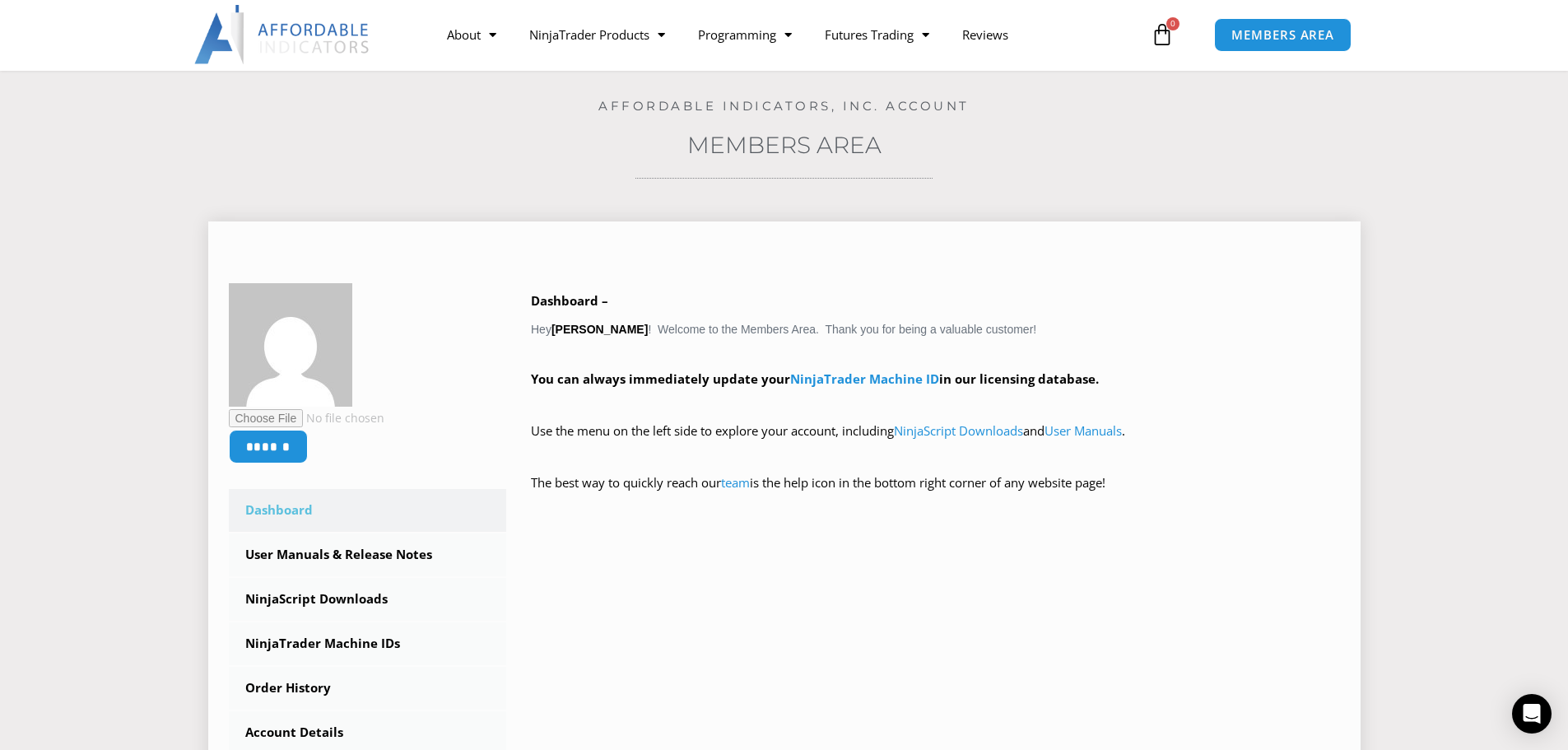
scroll to position [83, 0]
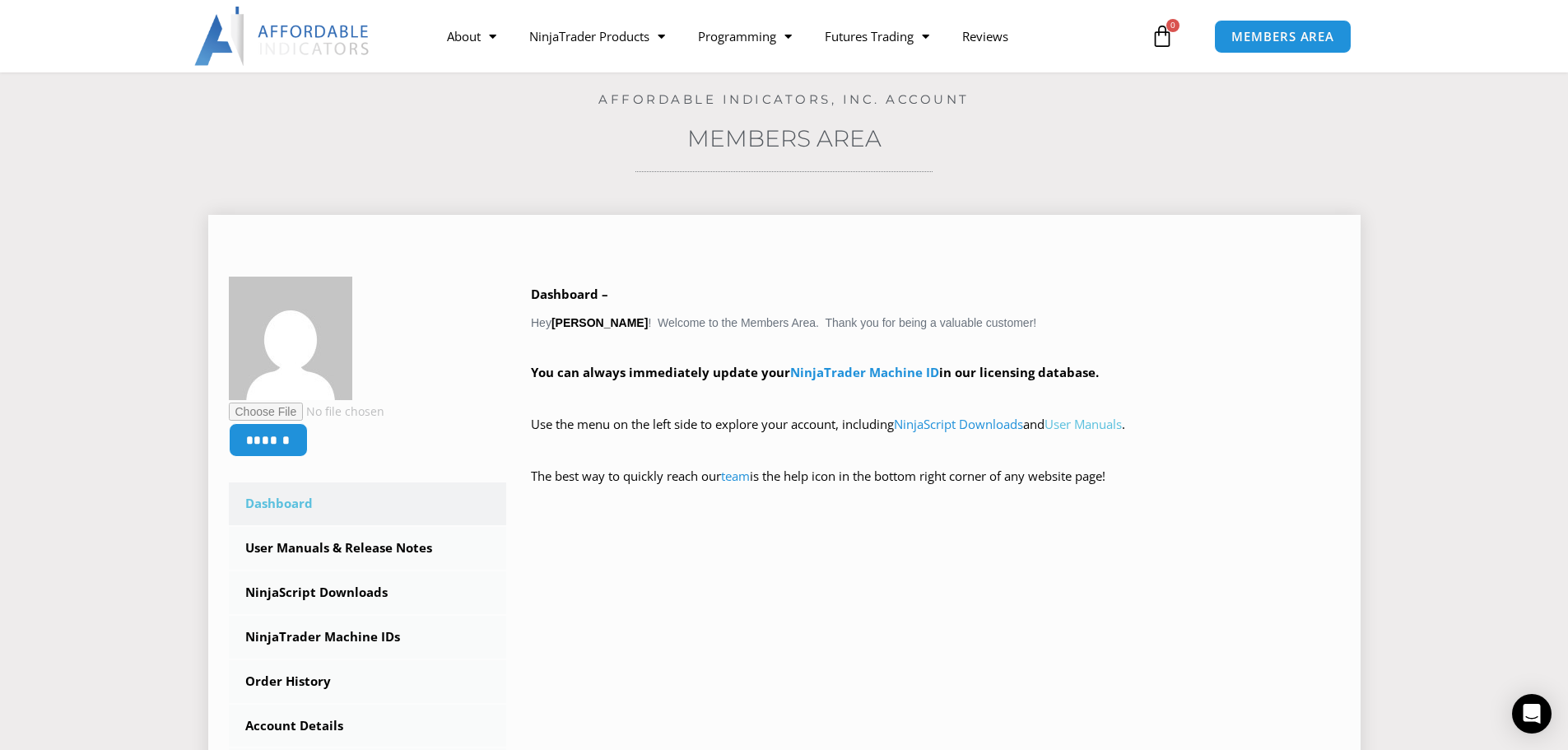
click at [1113, 425] on link "User Manuals" at bounding box center [1084, 423] width 77 height 17
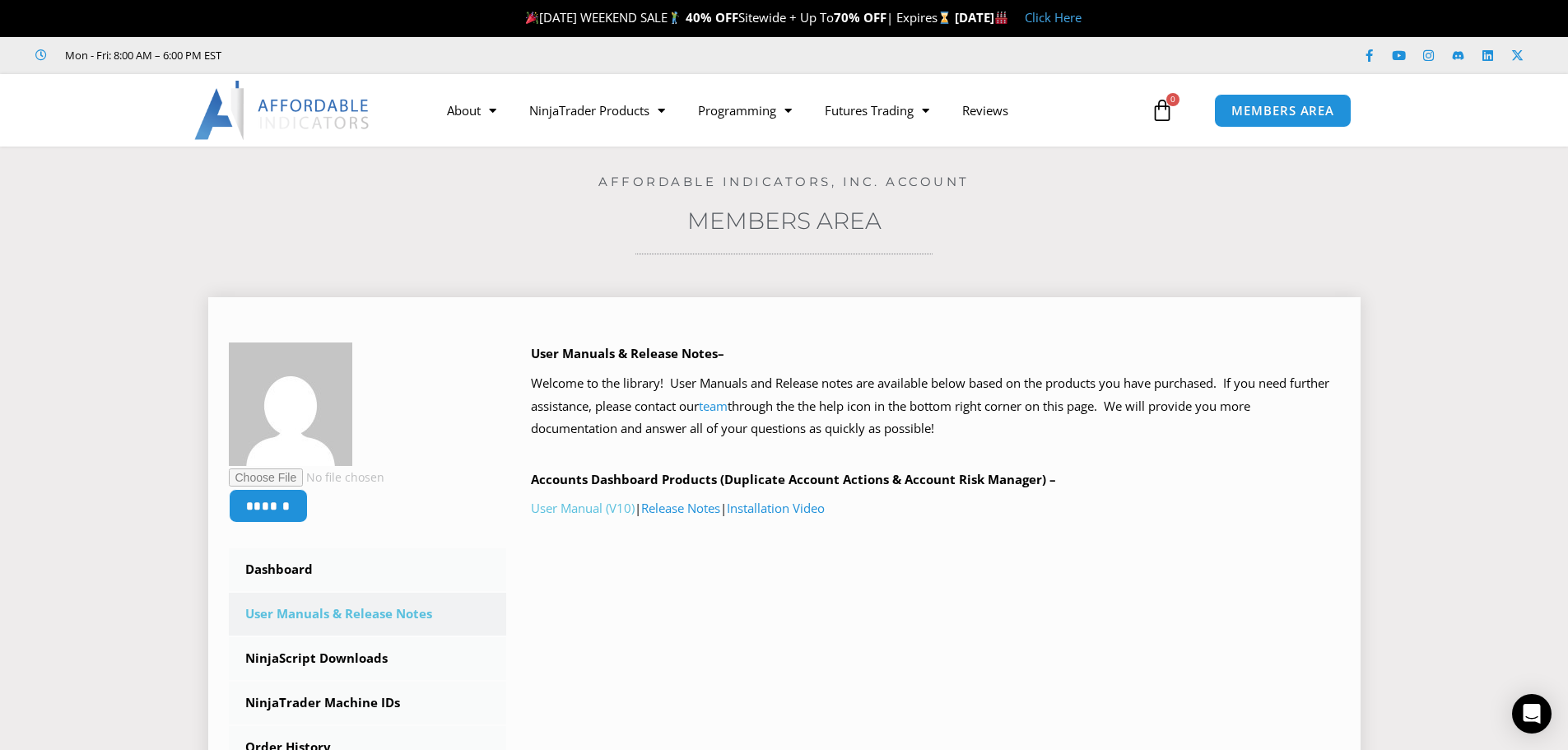
click at [607, 510] on link "User Manual (V10)" at bounding box center [583, 508] width 104 height 17
